Goal: Information Seeking & Learning: Learn about a topic

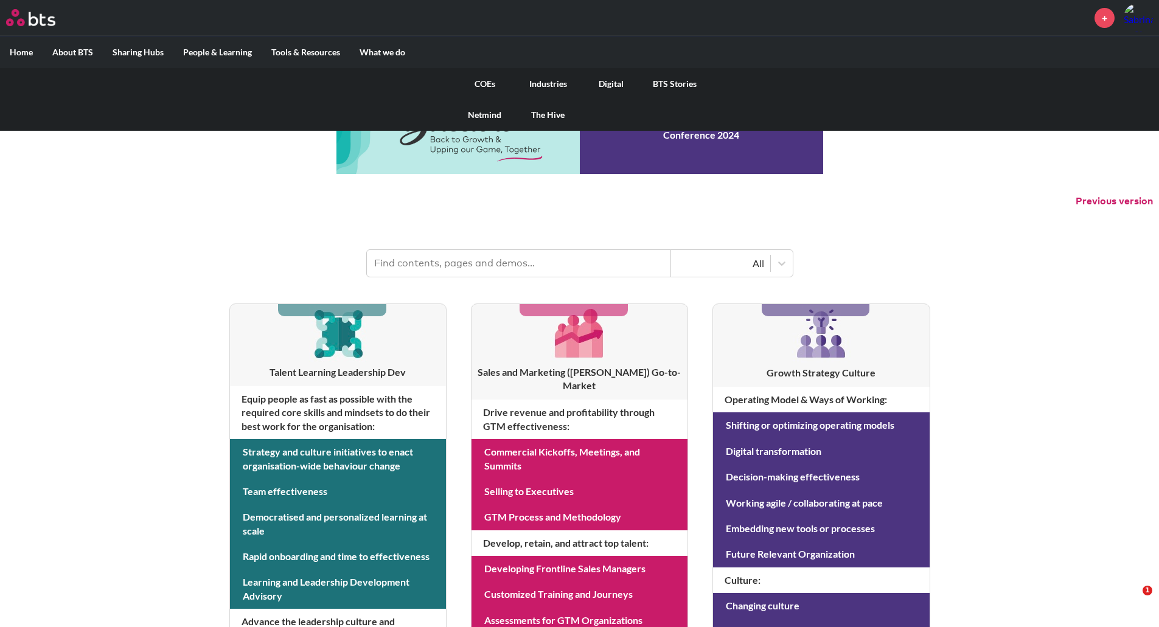
click at [482, 83] on link "COEs" at bounding box center [484, 84] width 63 height 32
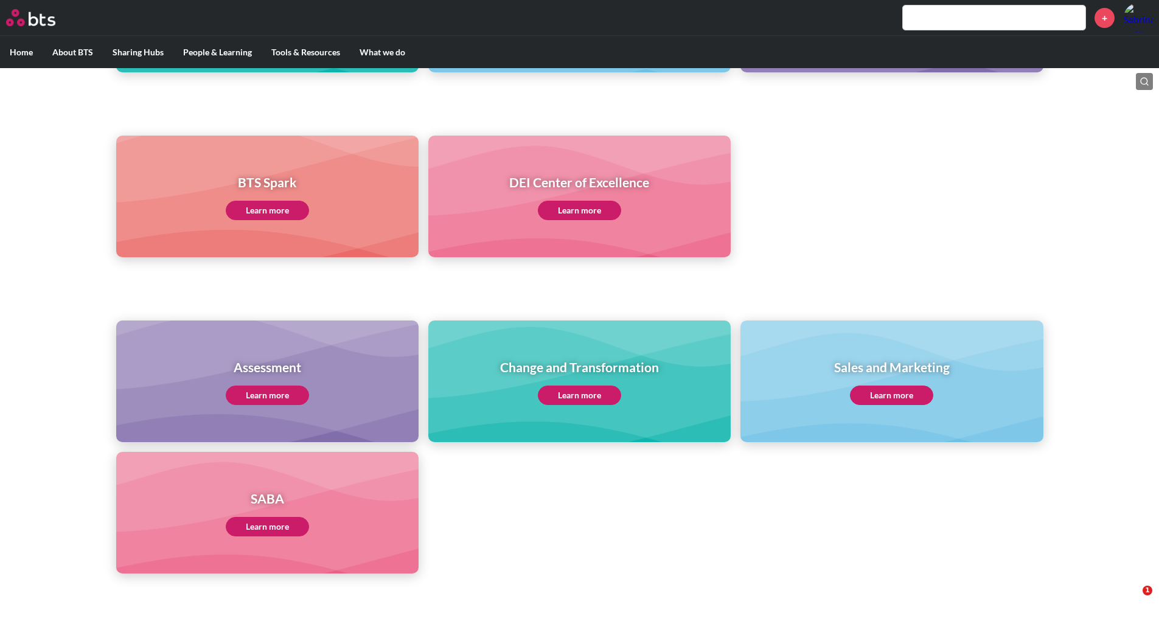
scroll to position [489, 0]
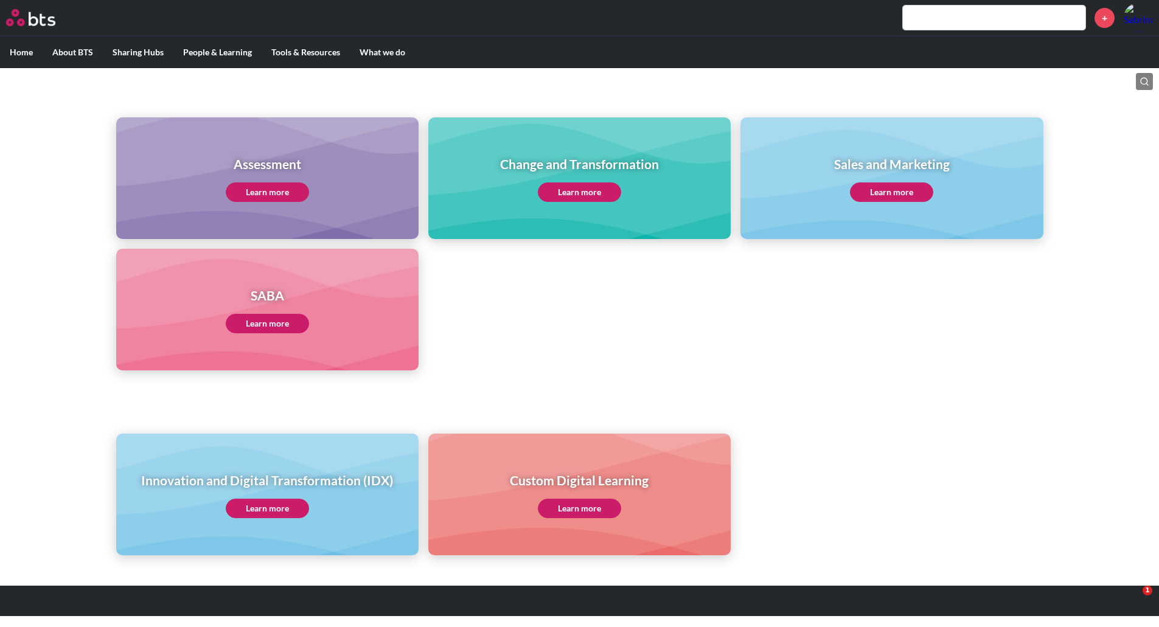
click at [280, 513] on link "Learn more" at bounding box center [267, 508] width 83 height 19
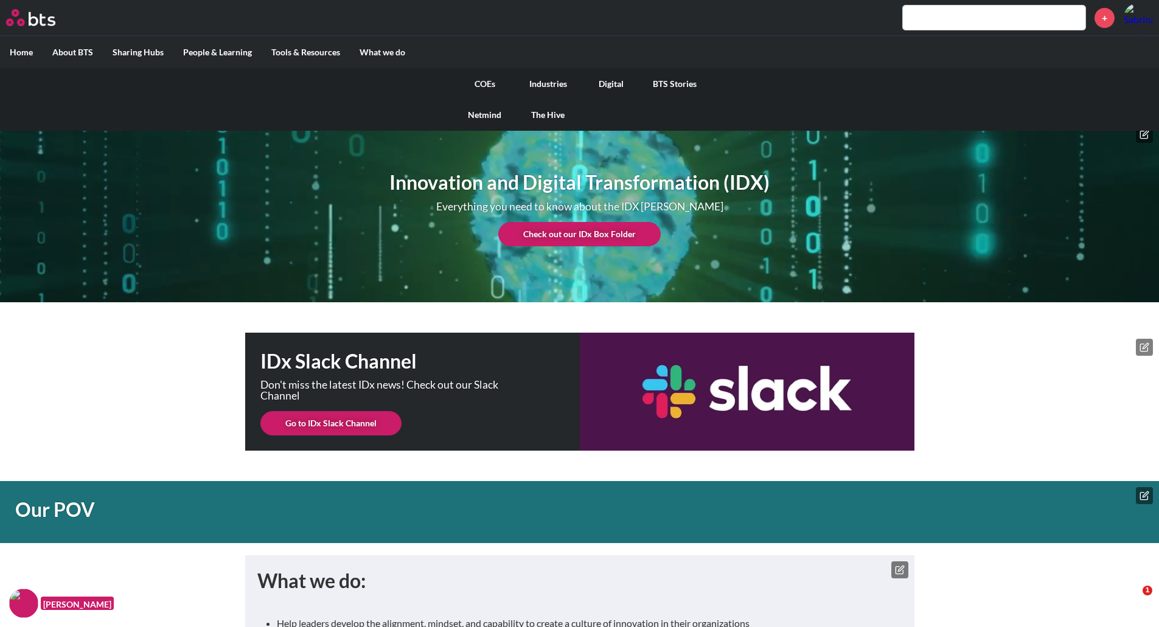
click at [482, 89] on link "COEs" at bounding box center [484, 84] width 63 height 32
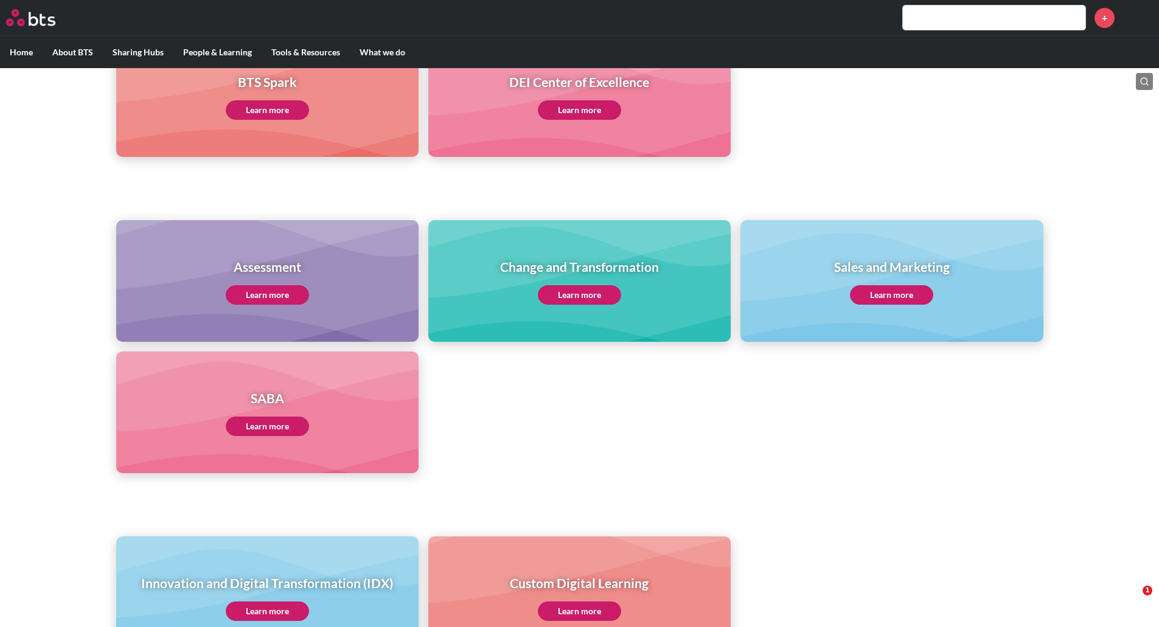
scroll to position [489, 0]
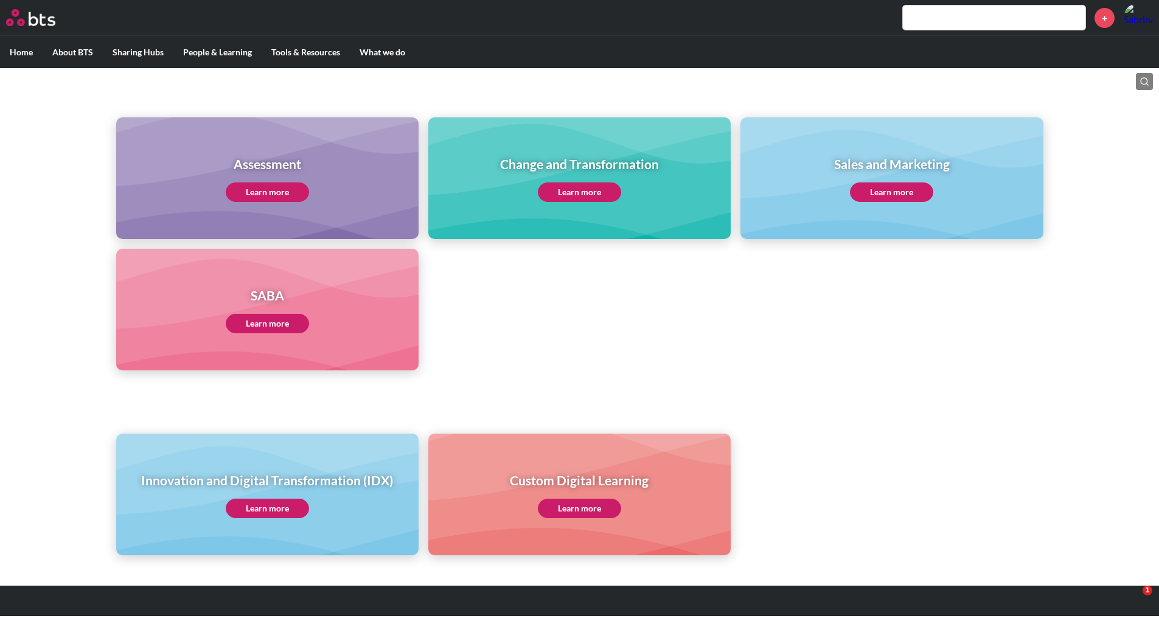
click at [257, 507] on link "Learn more" at bounding box center [267, 508] width 83 height 19
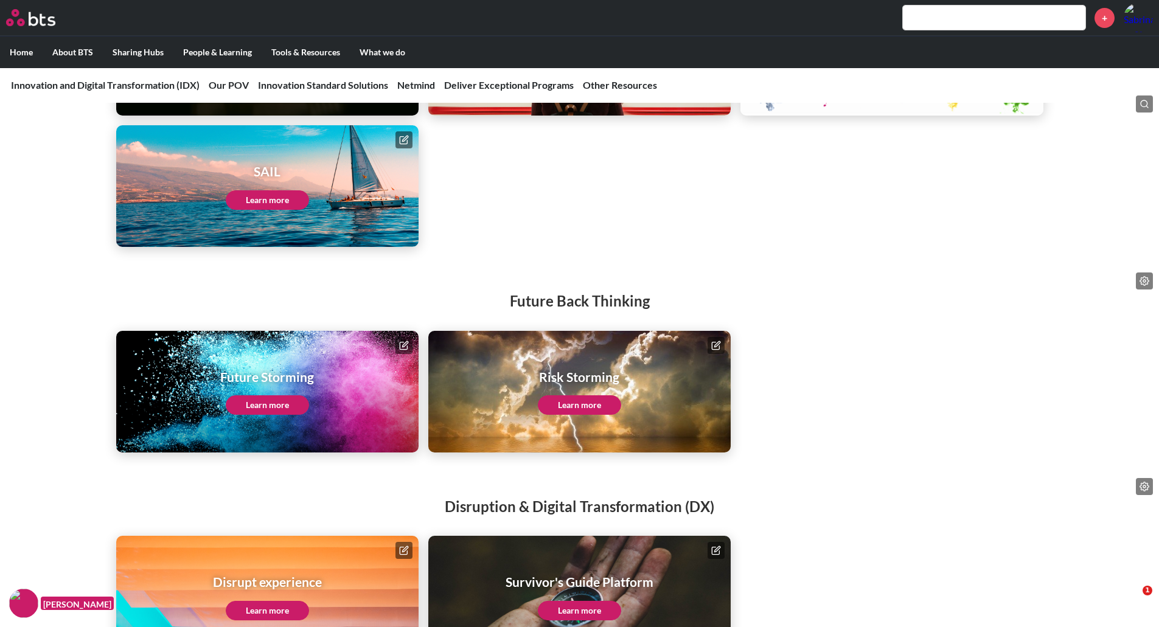
scroll to position [1660, 0]
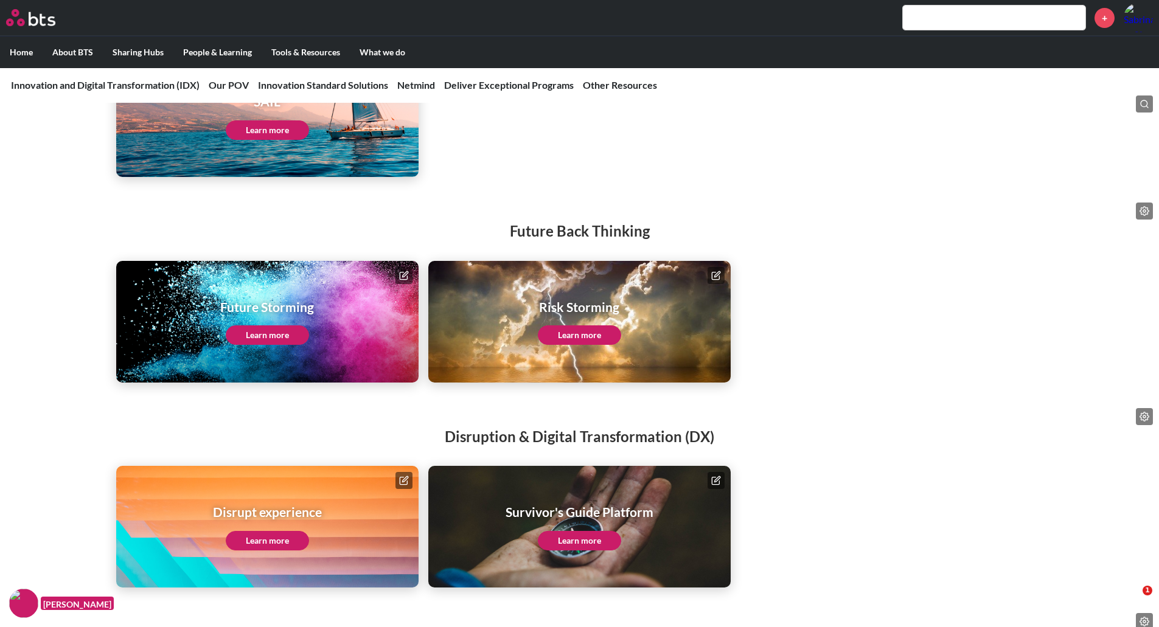
click at [403, 272] on icon at bounding box center [403, 275] width 7 height 7
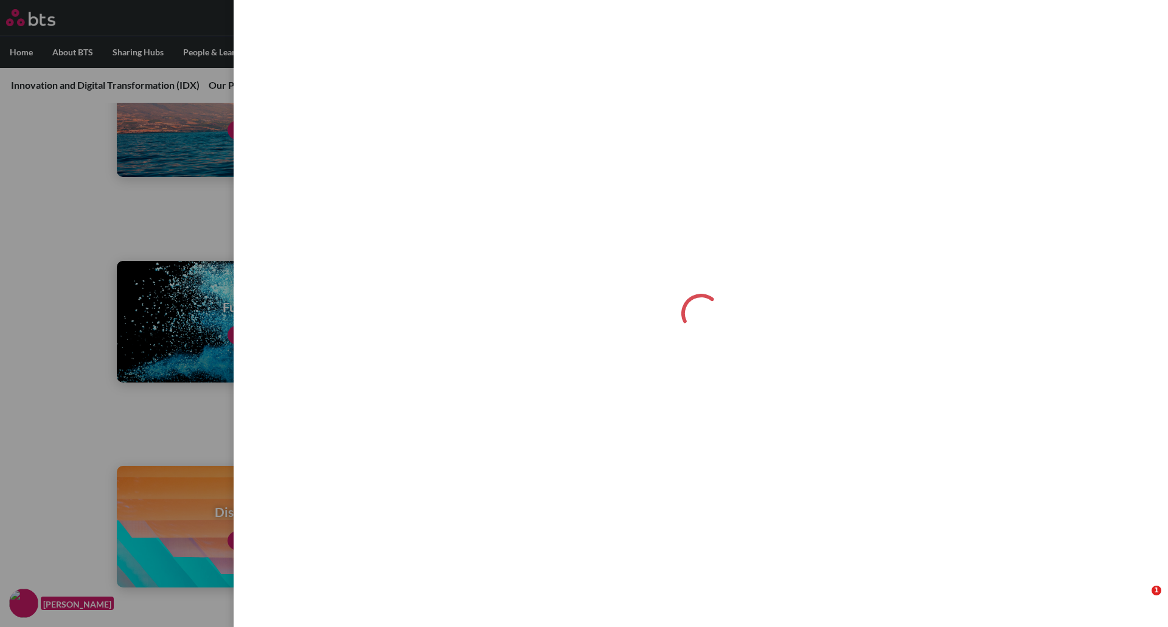
click at [67, 229] on label at bounding box center [584, 313] width 1168 height 627
click at [0, 0] on input "checkbox" at bounding box center [0, 0] width 0 height 0
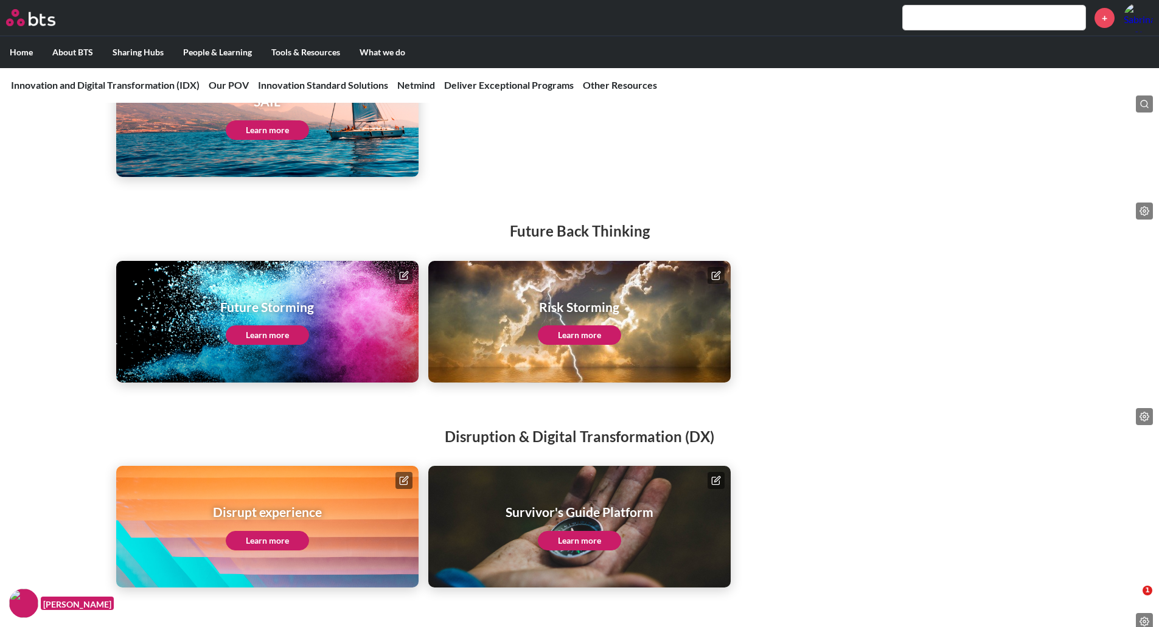
click at [283, 337] on link "Learn more" at bounding box center [267, 334] width 83 height 19
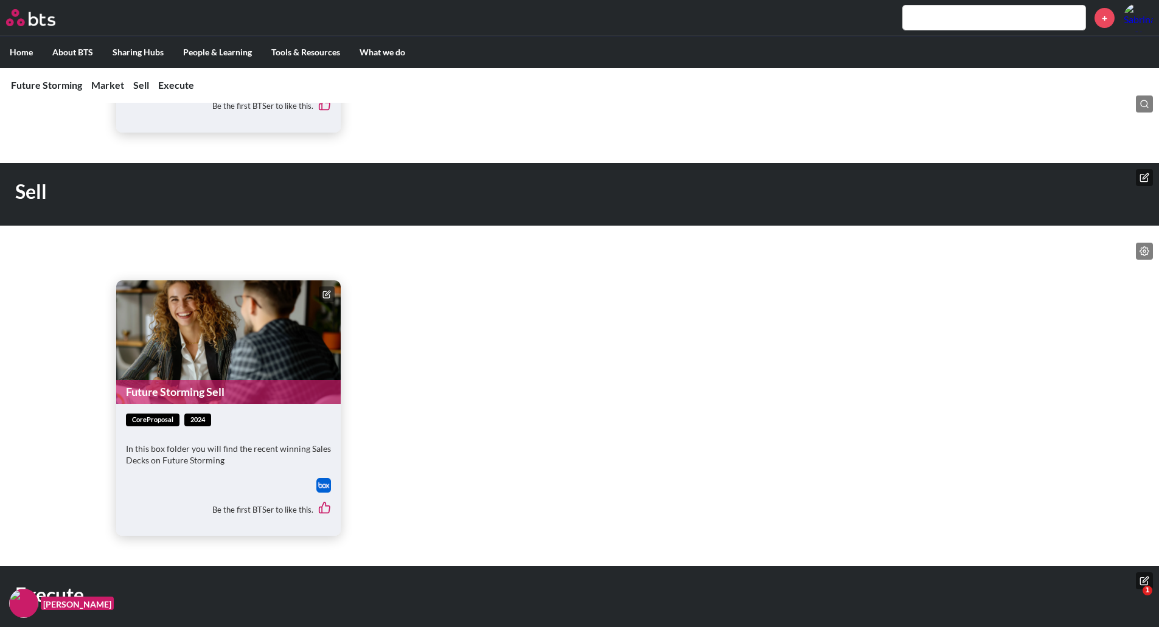
scroll to position [686, 0]
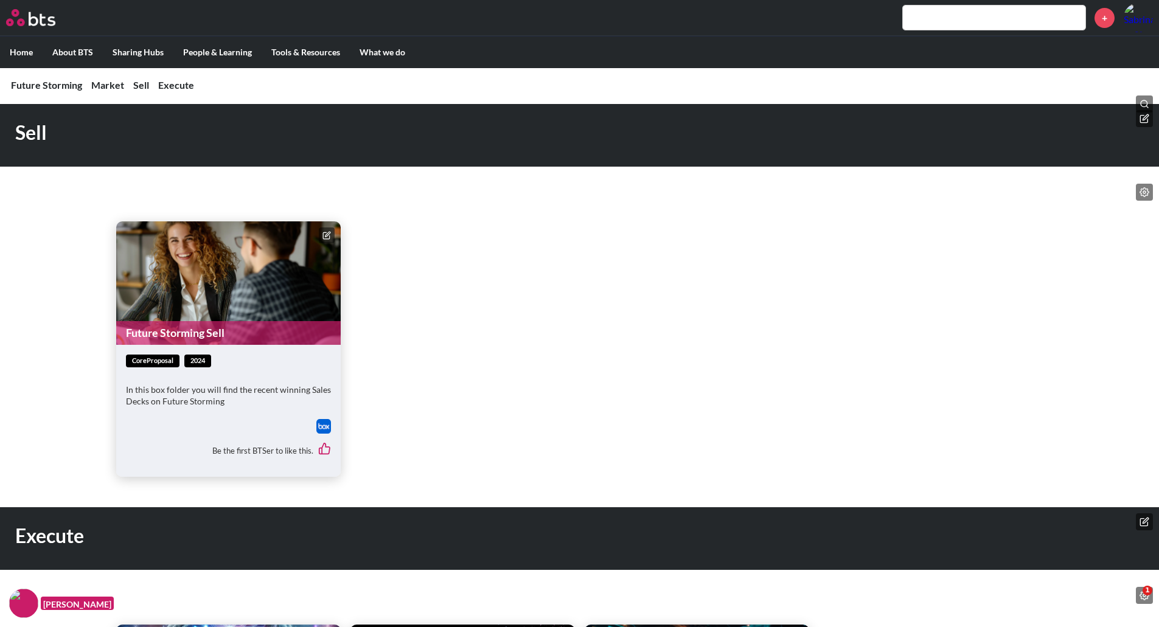
click at [325, 237] on icon at bounding box center [326, 235] width 9 height 9
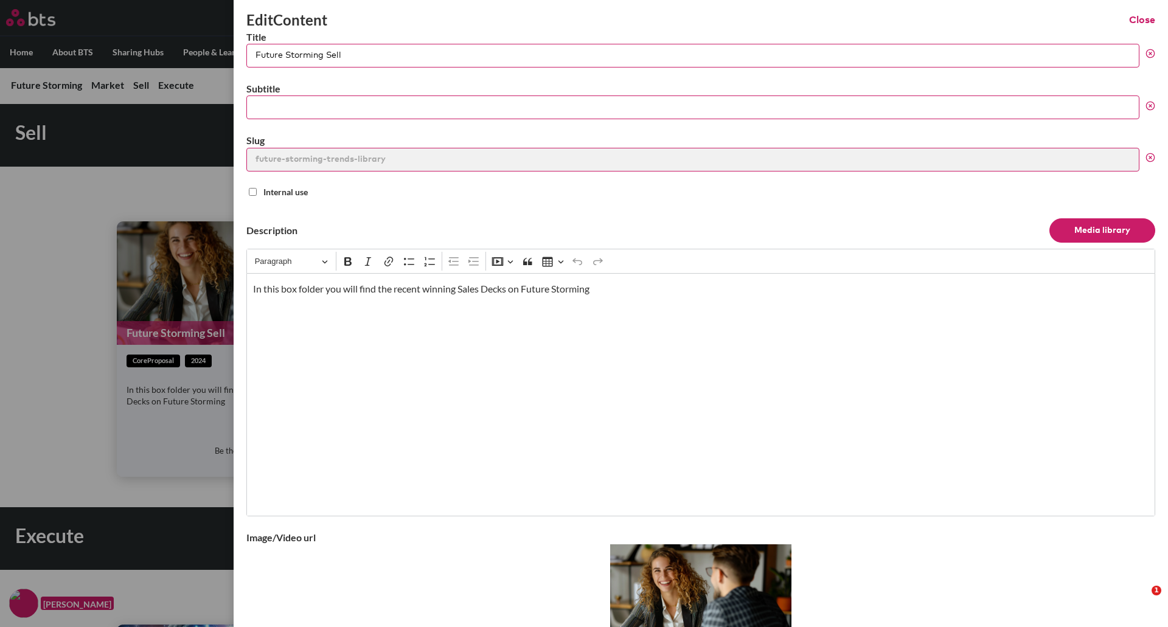
click at [1134, 21] on button "Close" at bounding box center [1142, 19] width 26 height 13
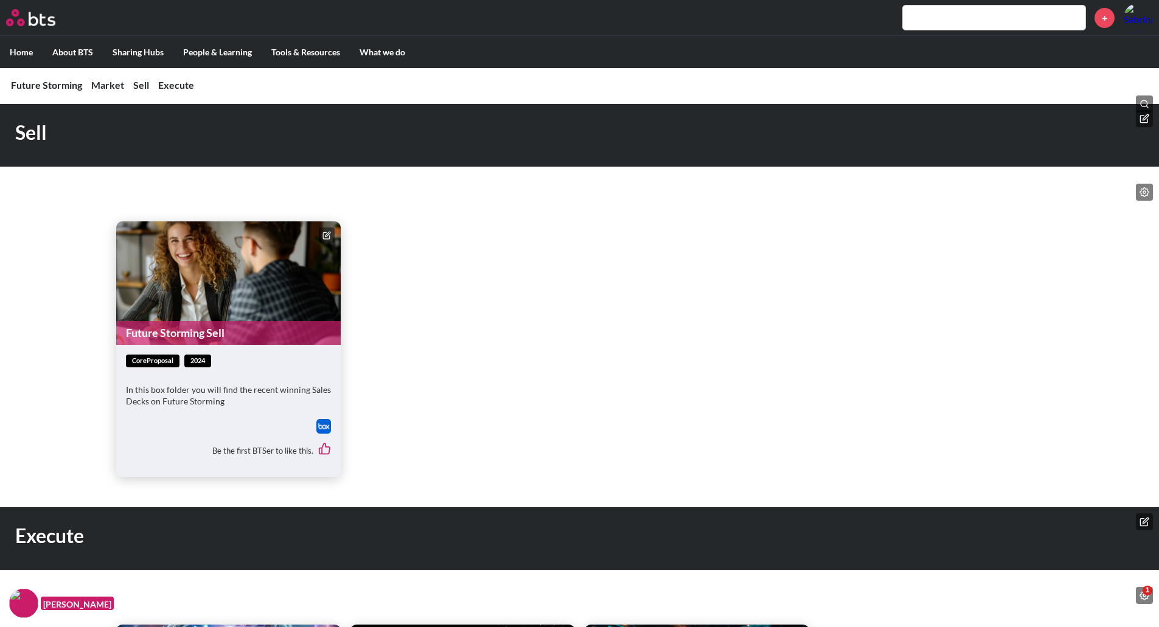
click at [289, 453] on div "Be the first BTSer to like this." at bounding box center [228, 451] width 205 height 34
click at [266, 394] on p "In this box folder you will find the recent winning Sales Decks on Future Storm…" at bounding box center [228, 396] width 205 height 24
click at [237, 307] on figure "Future Storming Sell" at bounding box center [228, 282] width 224 height 123
click at [324, 424] on img at bounding box center [323, 426] width 15 height 15
